Goal: Transaction & Acquisition: Purchase product/service

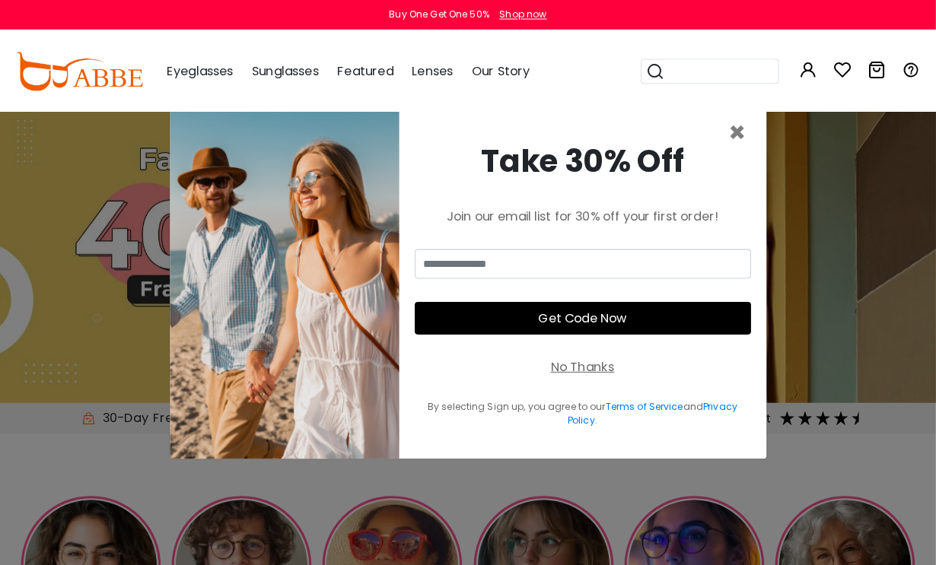
scroll to position [2, 0]
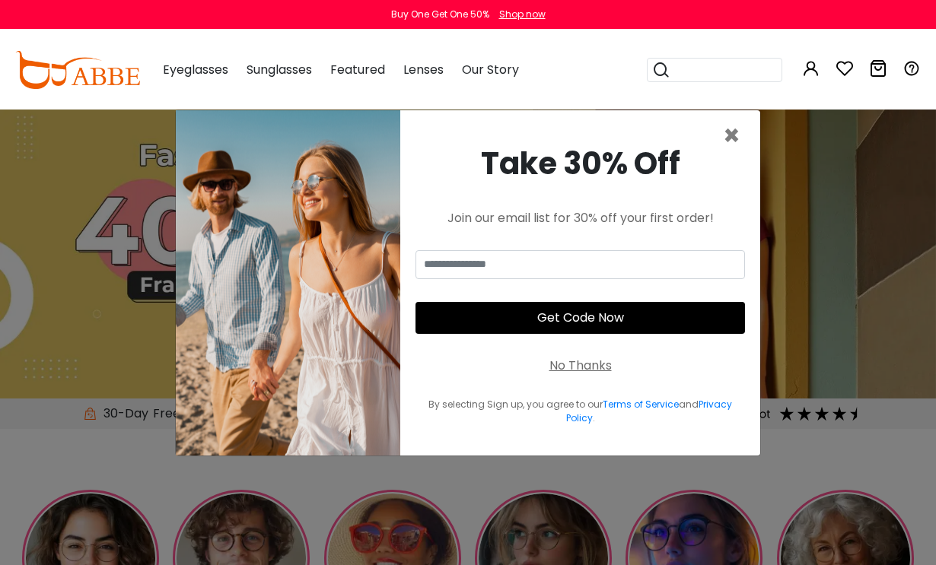
click at [583, 375] on div "No Thanks" at bounding box center [580, 366] width 62 height 18
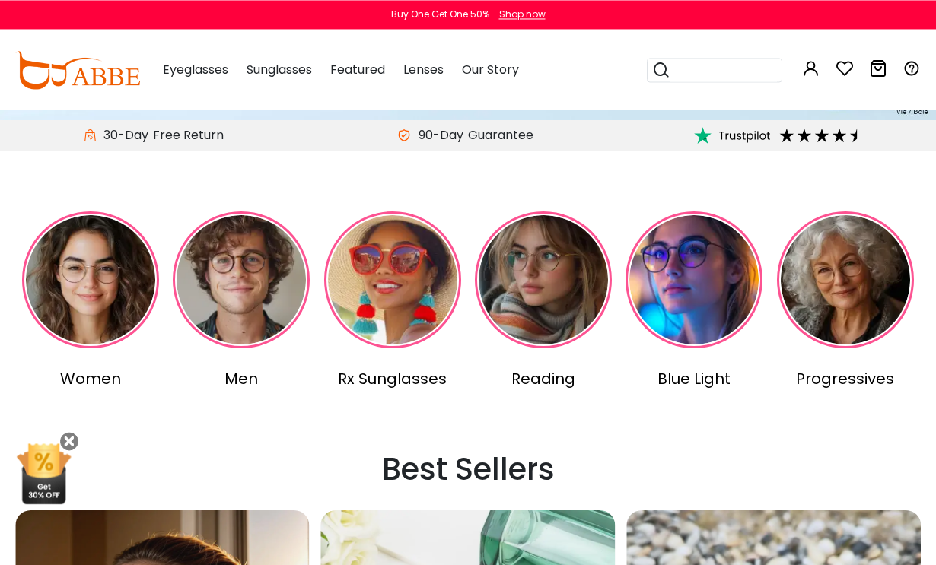
scroll to position [280, 0]
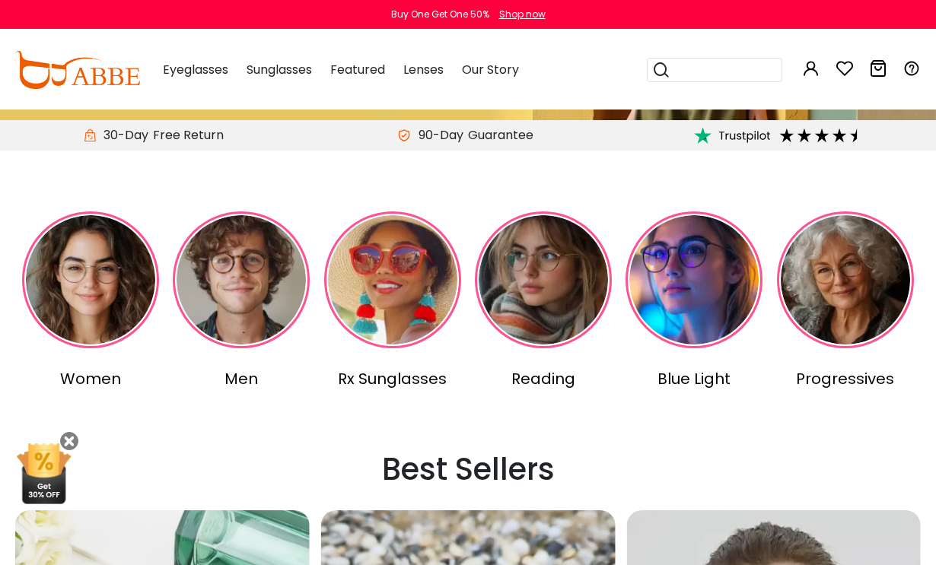
click at [102, 272] on img at bounding box center [90, 280] width 137 height 137
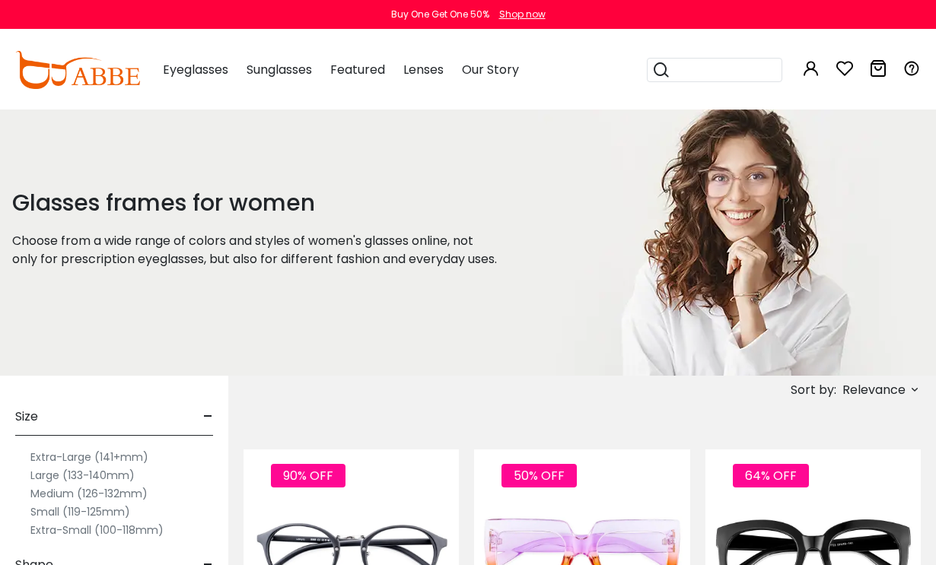
click at [502, 170] on div "Glasses frames for women Choose from a wide range of colors and styles of women…" at bounding box center [269, 243] width 538 height 266
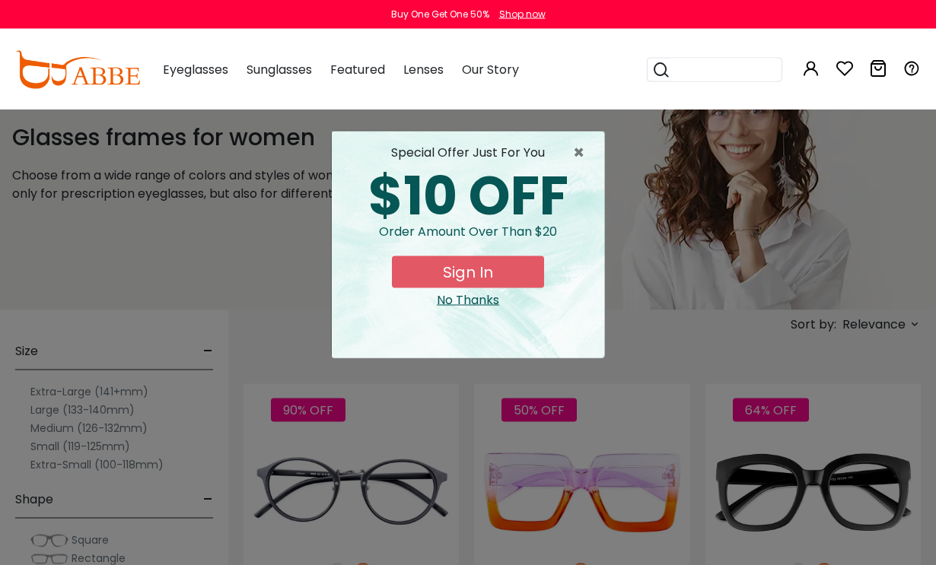
scroll to position [68, 0]
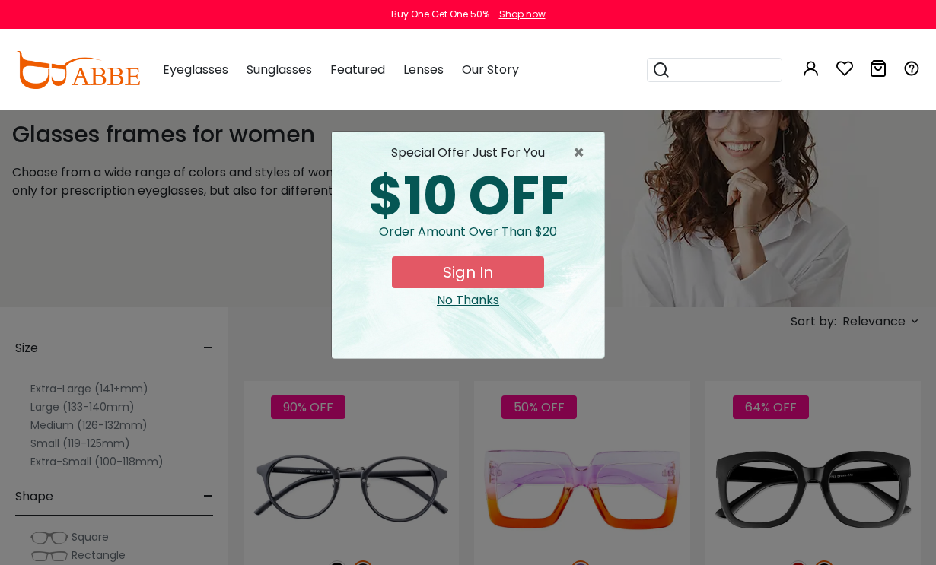
click at [575, 155] on span "×" at bounding box center [582, 153] width 19 height 18
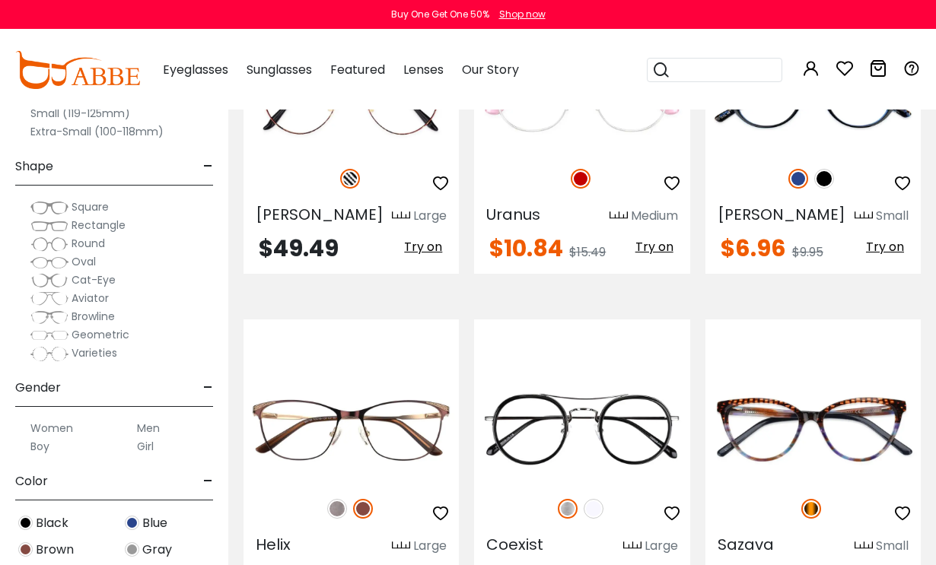
scroll to position [4837, 0]
click at [44, 228] on img at bounding box center [49, 225] width 38 height 15
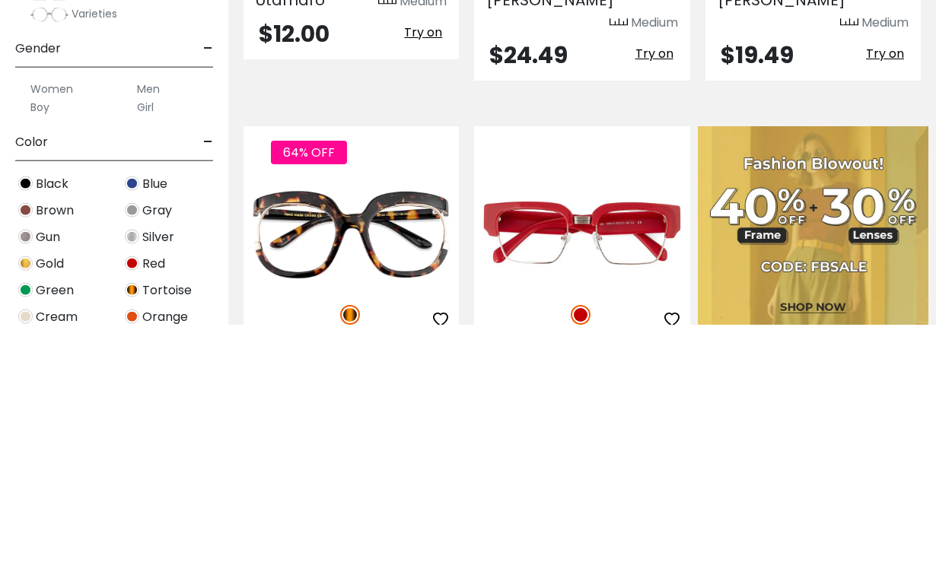
scroll to position [130, 0]
click at [127, 496] on img at bounding box center [132, 503] width 14 height 14
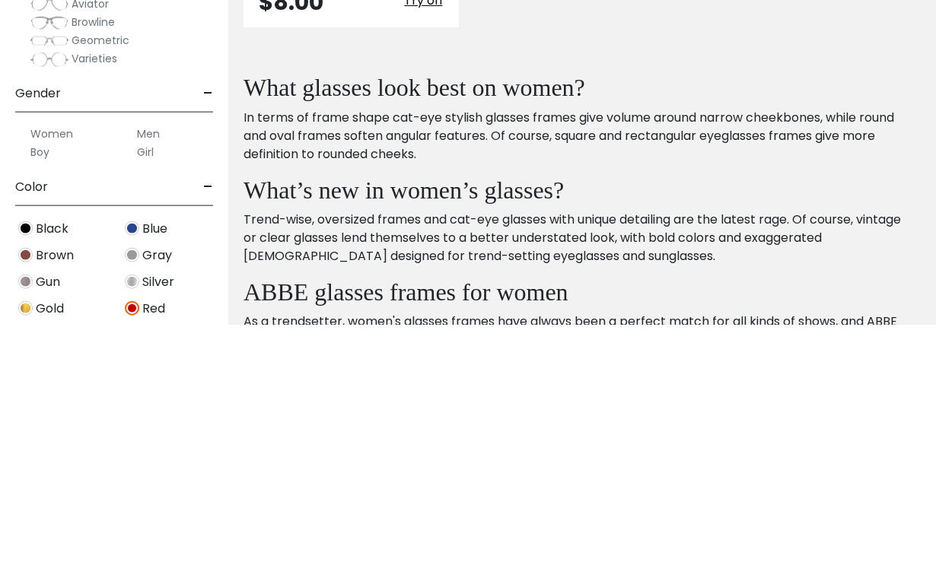
scroll to position [97, 0]
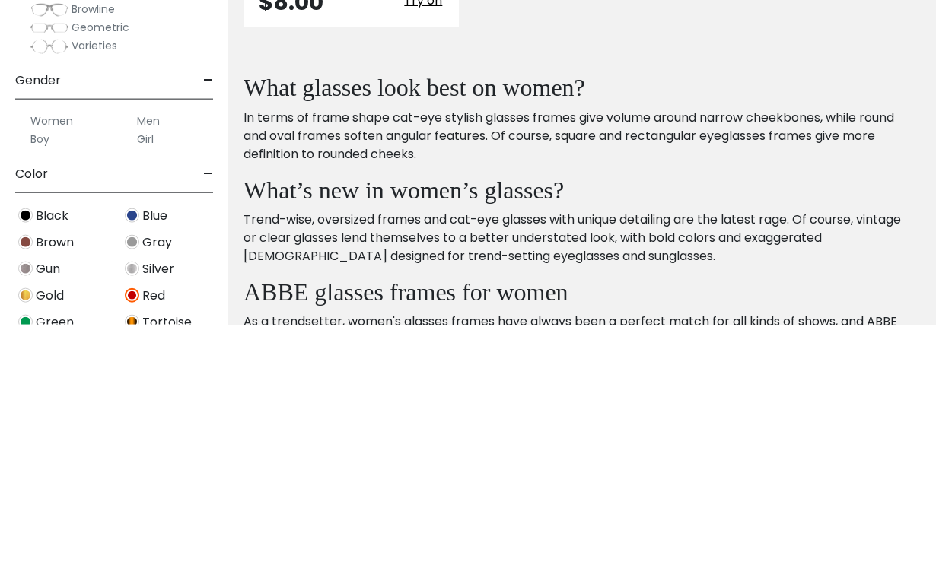
click at [38, 553] on span "Green" at bounding box center [55, 563] width 38 height 18
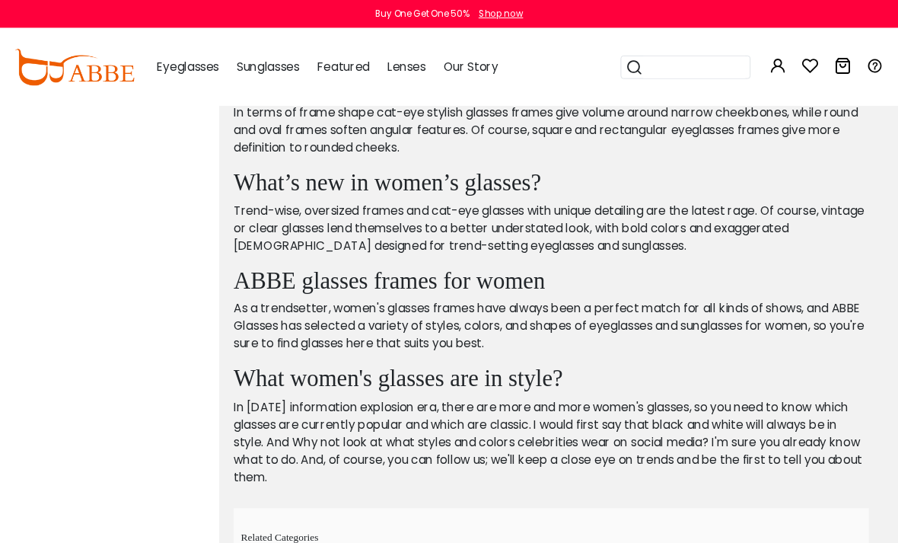
scroll to position [4174, 1]
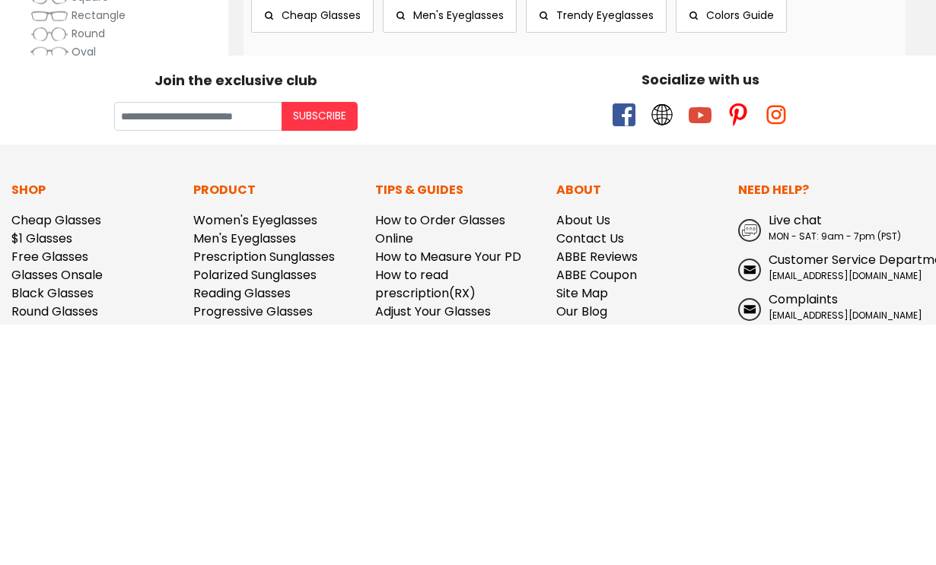
scroll to position [3801, 0]
